Goal: Information Seeking & Learning: Learn about a topic

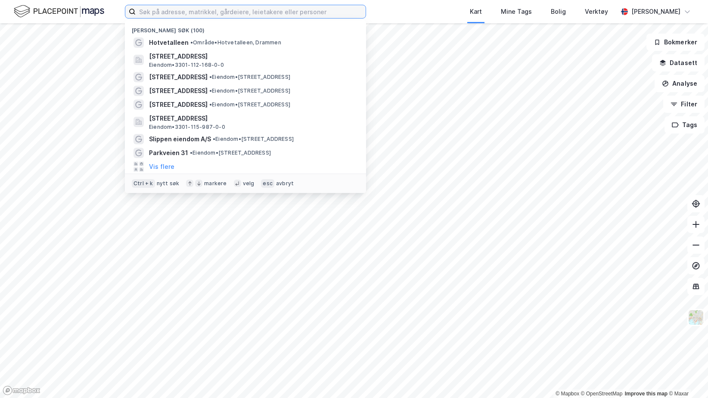
click at [185, 12] on input at bounding box center [251, 11] width 230 height 13
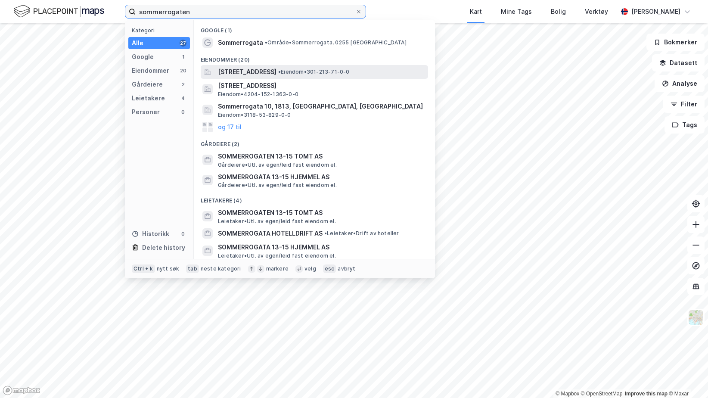
type input "sommerrogaten"
click at [239, 70] on span "[STREET_ADDRESS]" at bounding box center [247, 72] width 59 height 10
